Goal: Transaction & Acquisition: Book appointment/travel/reservation

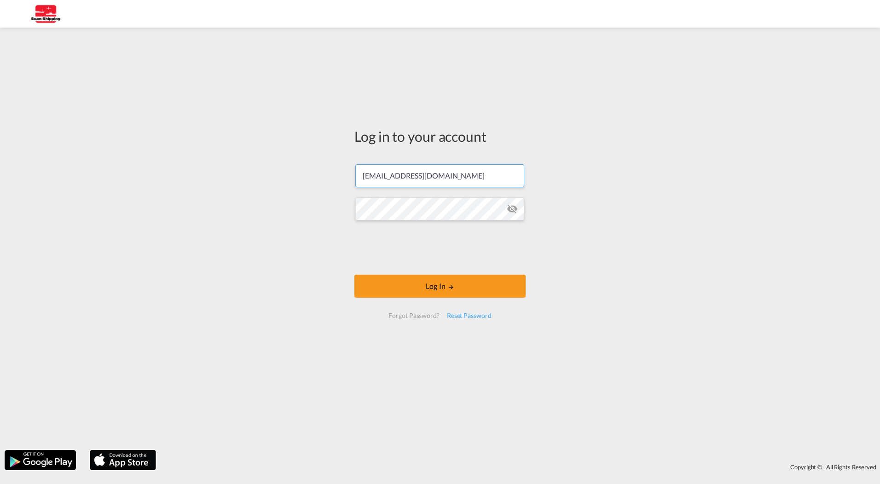
drag, startPoint x: 464, startPoint y: 179, endPoint x: 184, endPoint y: 148, distance: 281.0
click at [184, 148] on div "Log in to your account [EMAIL_ADDRESS][DOMAIN_NAME] Log In Forgot Password? Res…" at bounding box center [440, 238] width 880 height 413
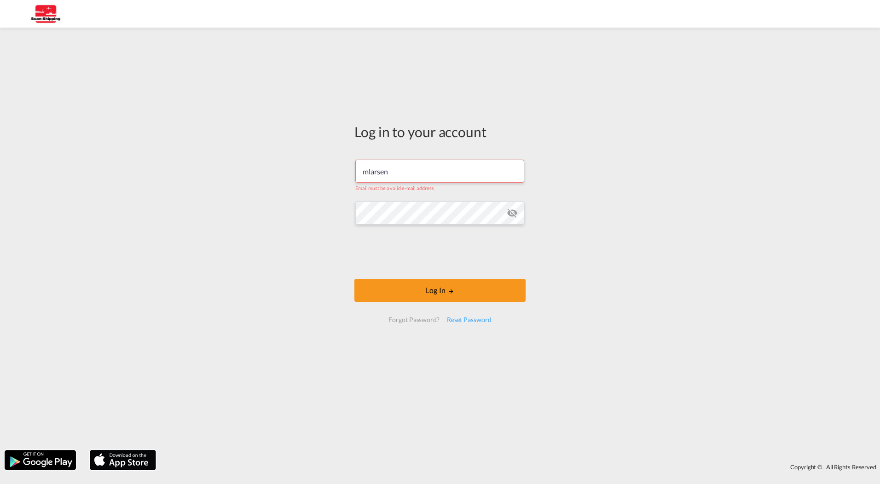
type input "[EMAIL_ADDRESS][DOMAIN_NAME]"
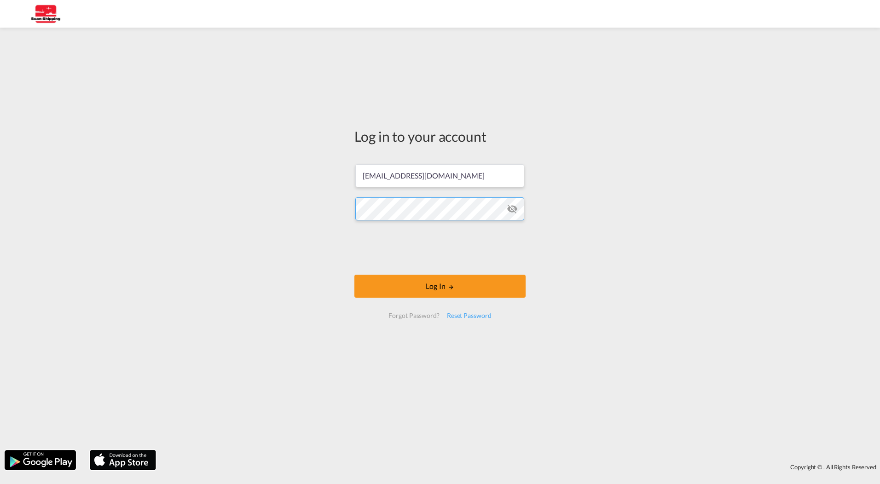
click at [268, 196] on div "Log in to your account [EMAIL_ADDRESS][DOMAIN_NAME] Log In Forgot Password? Res…" at bounding box center [440, 238] width 880 height 413
click at [731, 279] on div "Log in to your account [EMAIL_ADDRESS][DOMAIN_NAME] Log In Forgot Password? Res…" at bounding box center [440, 238] width 880 height 413
click at [441, 288] on button "Log In" at bounding box center [439, 286] width 171 height 23
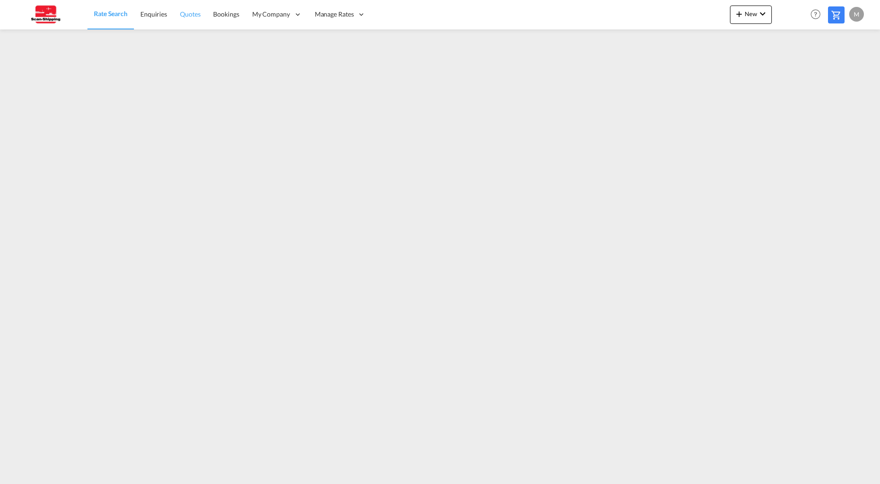
click at [192, 16] on span "Quotes" at bounding box center [190, 14] width 20 height 8
click at [219, 13] on span "Bookings" at bounding box center [226, 14] width 26 height 8
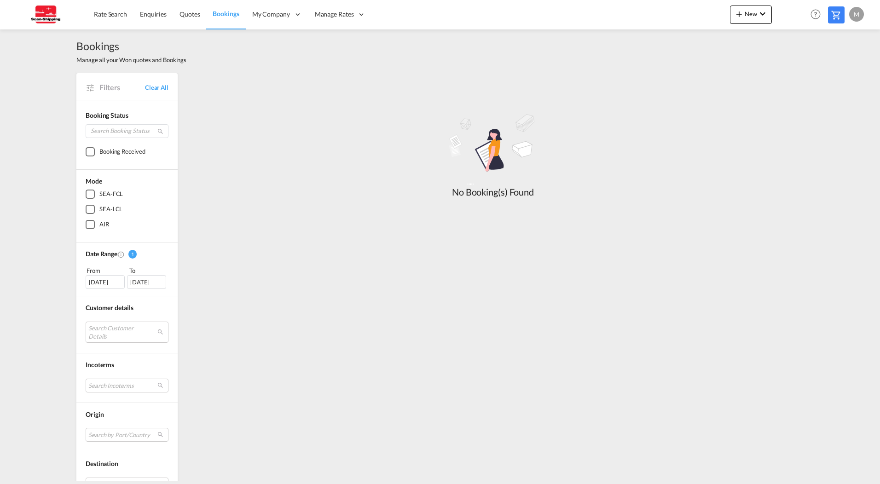
drag, startPoint x: 72, startPoint y: 61, endPoint x: 195, endPoint y: 65, distance: 122.5
click at [195, 65] on div "Bookings Manage all your Won quotes and Bookings Filters Clear All Booking Stat…" at bounding box center [440, 316] width 736 height 575
click at [766, 15] on md-icon "icon-chevron-down" at bounding box center [762, 13] width 11 height 11
click at [338, 16] on md-backdrop at bounding box center [440, 242] width 880 height 484
click at [29, 127] on div "Bookings Manage all your Won quotes and Bookings Filters Clear All Booking Stat…" at bounding box center [440, 255] width 880 height 452
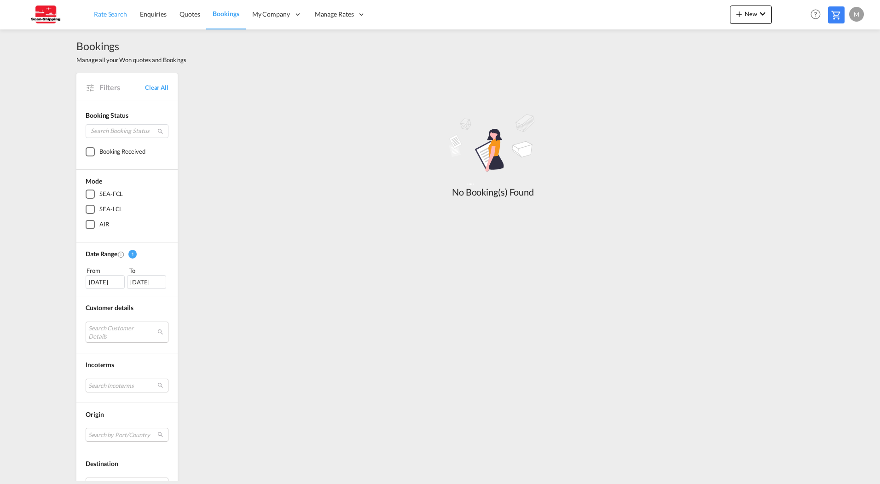
click at [104, 16] on span "Rate Search" at bounding box center [110, 14] width 33 height 8
